Goal: Information Seeking & Learning: Check status

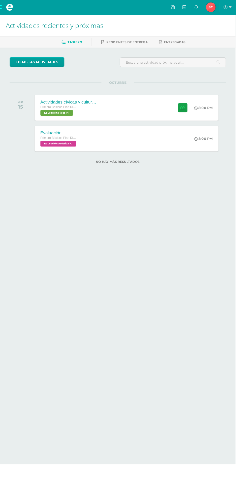
click at [226, 6] on img at bounding box center [221, 8] width 10 height 10
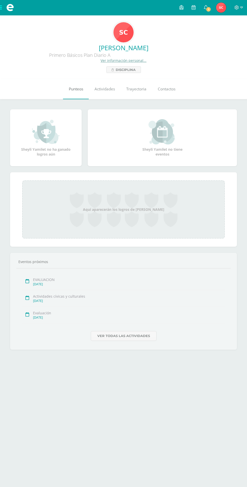
click at [79, 85] on link "Punteos" at bounding box center [76, 89] width 26 height 20
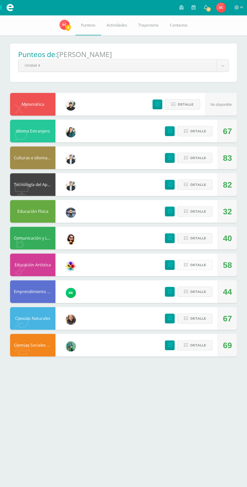
click at [199, 265] on span "Detalle" at bounding box center [198, 264] width 16 height 9
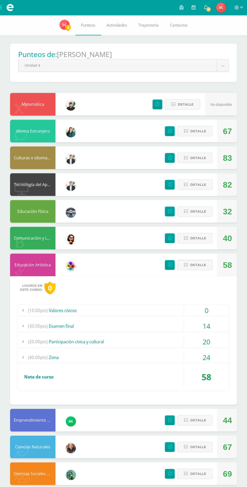
click at [212, 309] on div "0" at bounding box center [206, 310] width 45 height 11
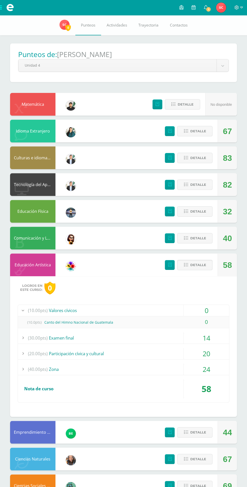
click at [215, 372] on div "24" at bounding box center [206, 368] width 45 height 11
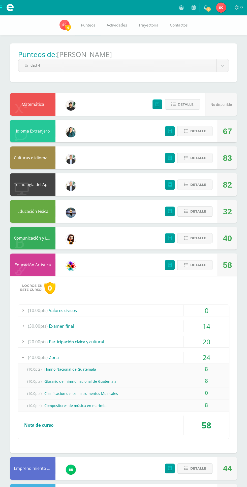
scroll to position [21, 0]
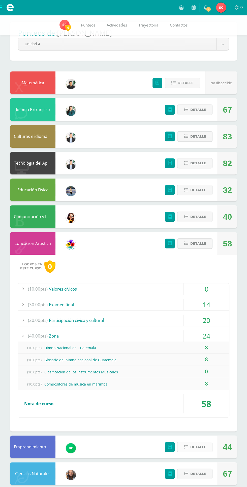
click at [196, 446] on span "Detalle" at bounding box center [198, 446] width 16 height 9
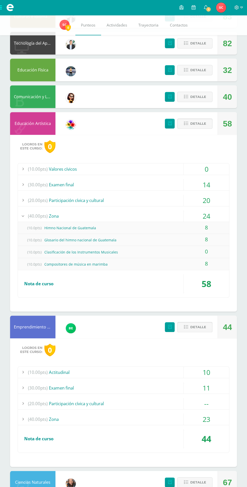
scroll to position [150, 0]
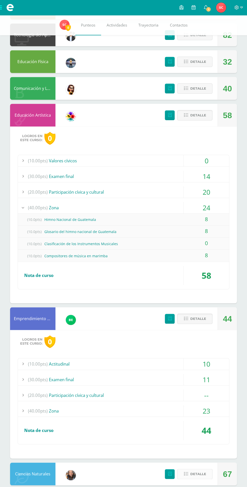
click at [186, 472] on icon at bounding box center [186, 474] width 4 height 4
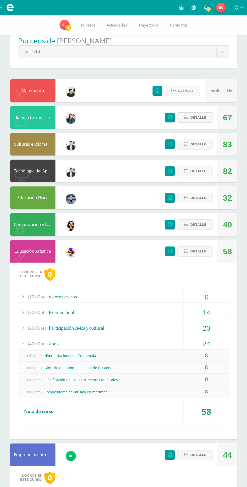
scroll to position [13, 0]
click at [207, 198] on button "Detalle" at bounding box center [194, 198] width 35 height 10
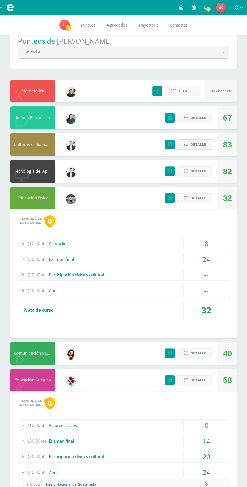
scroll to position [0, 0]
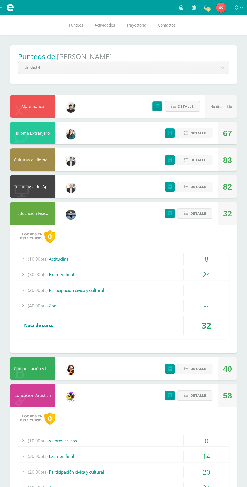
click at [200, 213] on span "Detalle" at bounding box center [198, 213] width 16 height 9
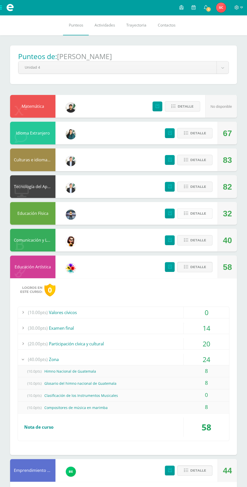
click at [201, 213] on span "Detalle" at bounding box center [198, 213] width 16 height 9
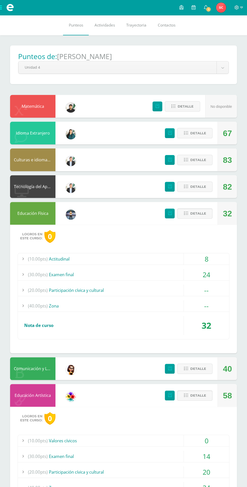
click at [216, 310] on div "--" at bounding box center [206, 305] width 45 height 11
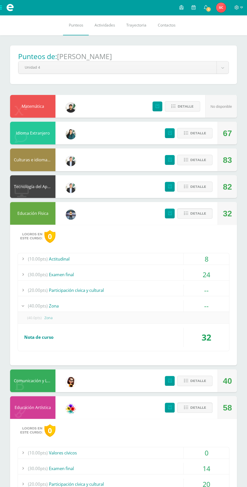
click at [212, 305] on div "--" at bounding box center [206, 305] width 45 height 11
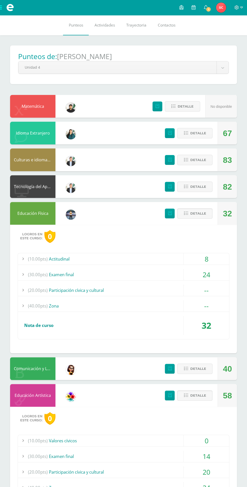
click at [212, 306] on div "--" at bounding box center [206, 305] width 45 height 11
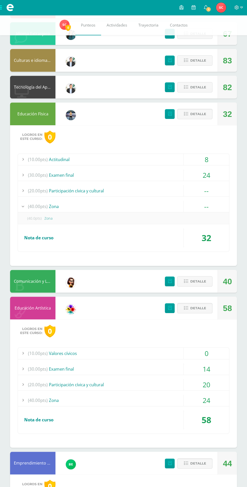
scroll to position [98, 0]
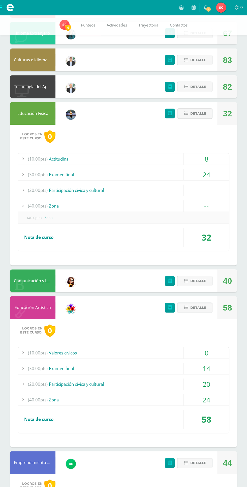
click at [195, 312] on button "Detalle" at bounding box center [194, 307] width 35 height 10
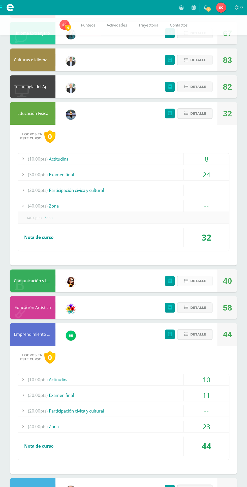
click at [200, 278] on span "Detalle" at bounding box center [198, 280] width 16 height 9
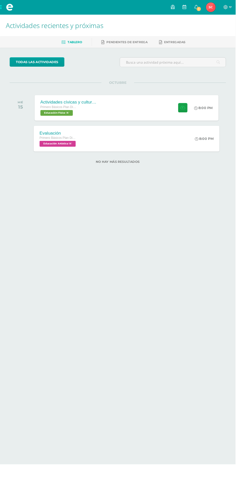
click at [54, 139] on div "Evaluación" at bounding box center [60, 139] width 39 height 5
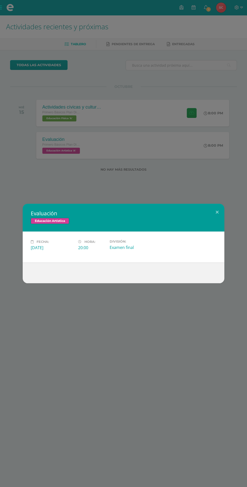
click at [204, 356] on div "Evaluación Educación Artística Fecha: Miércoles 15 de Octubre Hora: 20:00 Divis…" at bounding box center [123, 243] width 247 height 487
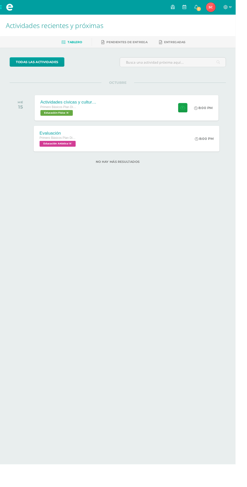
click at [60, 145] on span "Primero Básicos Plan Diario" at bounding box center [60, 145] width 38 height 4
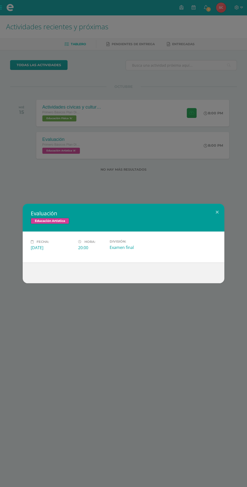
click at [196, 390] on div "Evaluación Educación Artística Fecha: Miércoles 15 de Octubre Hora: 20:00 Divis…" at bounding box center [123, 243] width 247 height 487
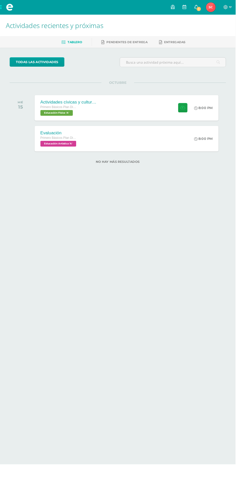
click at [211, 8] on span "1" at bounding box center [209, 10] width 6 height 6
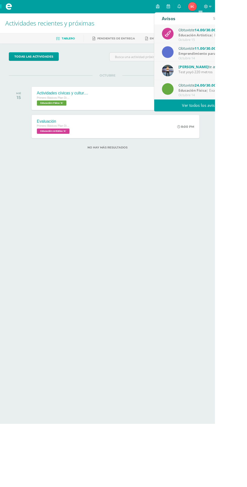
click at [247, 39] on div "Educación Artística | Examen final" at bounding box center [240, 41] width 70 height 6
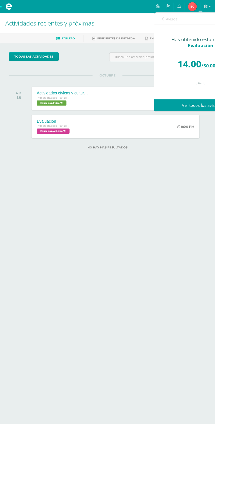
click at [233, 117] on link "Ver todos los avisos" at bounding box center [230, 121] width 107 height 14
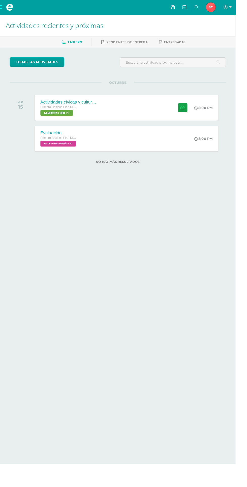
click at [183, 8] on icon at bounding box center [181, 7] width 4 height 5
click at [226, 6] on img at bounding box center [221, 8] width 10 height 10
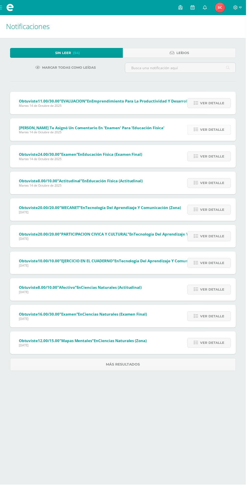
click at [213, 130] on span "Ver detalle" at bounding box center [213, 130] width 24 height 9
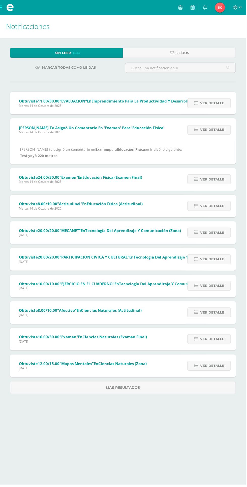
click at [27, 152] on div "[PERSON_NAME] te asignó un comentario en Examen para Educación Física en indicó…" at bounding box center [123, 153] width 207 height 13
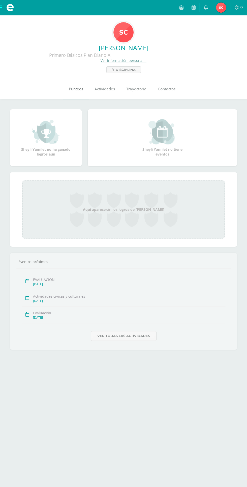
click at [76, 88] on span "Punteos" at bounding box center [76, 88] width 14 height 5
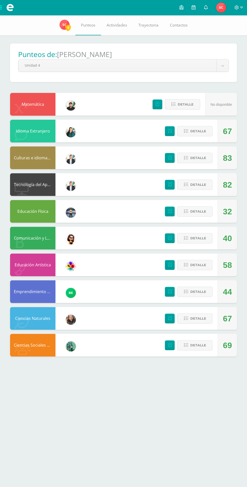
click at [27, 234] on div "Comunicación y Lenguaje L1" at bounding box center [32, 238] width 45 height 23
